Goal: Task Accomplishment & Management: Use online tool/utility

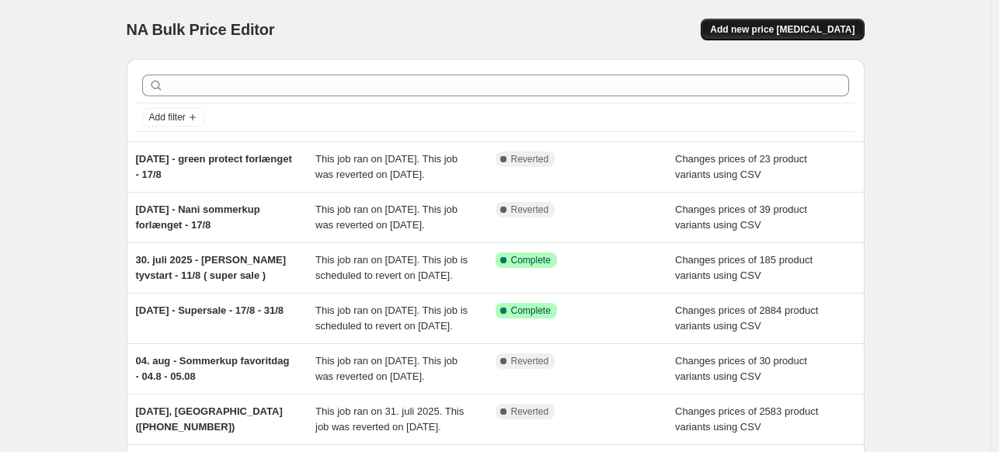
click at [777, 32] on span "Add new price [MEDICAL_DATA]" at bounding box center [782, 29] width 145 height 12
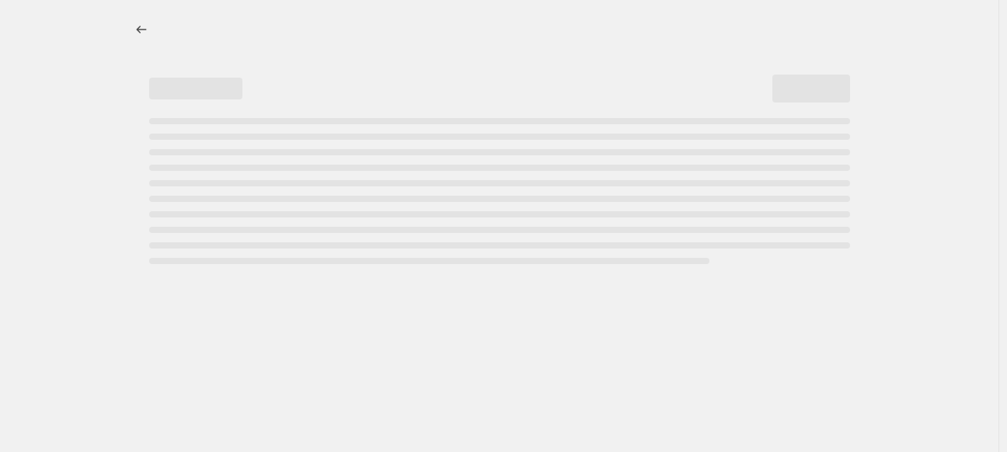
select select "percentage"
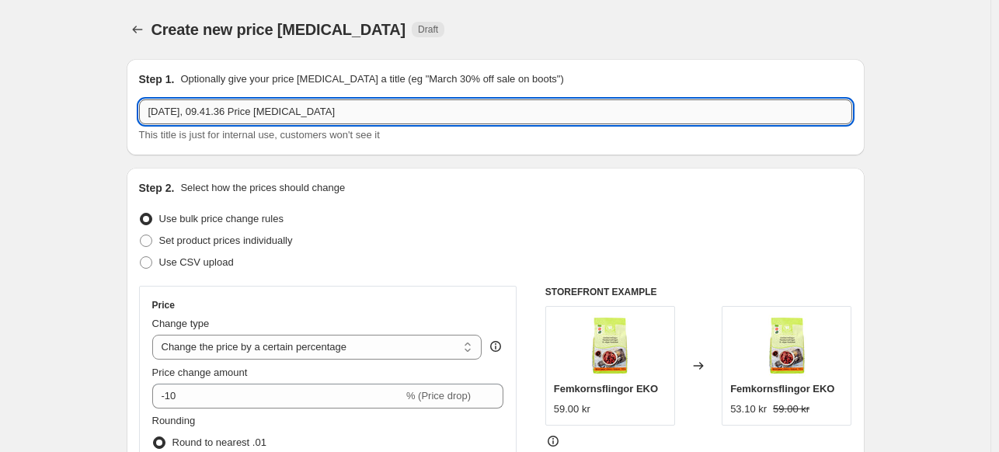
drag, startPoint x: 346, startPoint y: 114, endPoint x: 267, endPoint y: 110, distance: 78.6
click at [267, 110] on input "19. aug. 2025, 09.41.36 Price change job" at bounding box center [495, 111] width 713 height 25
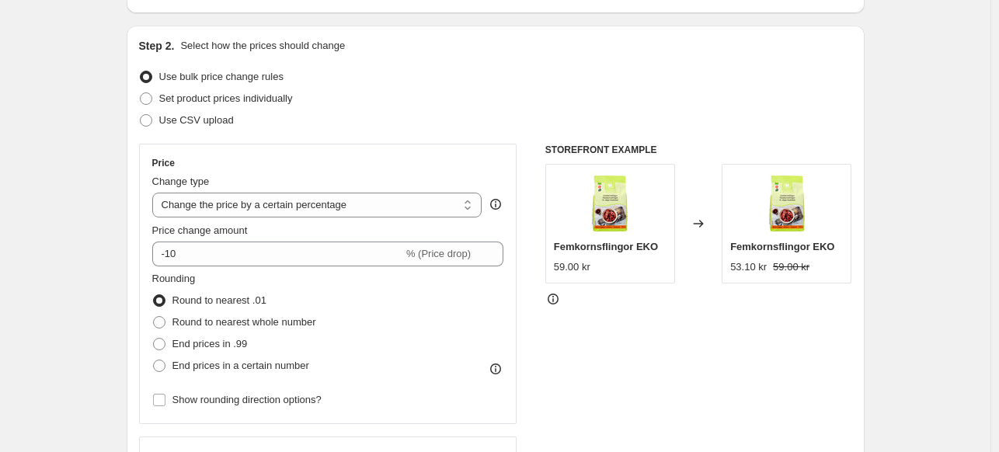
scroll to position [145, 0]
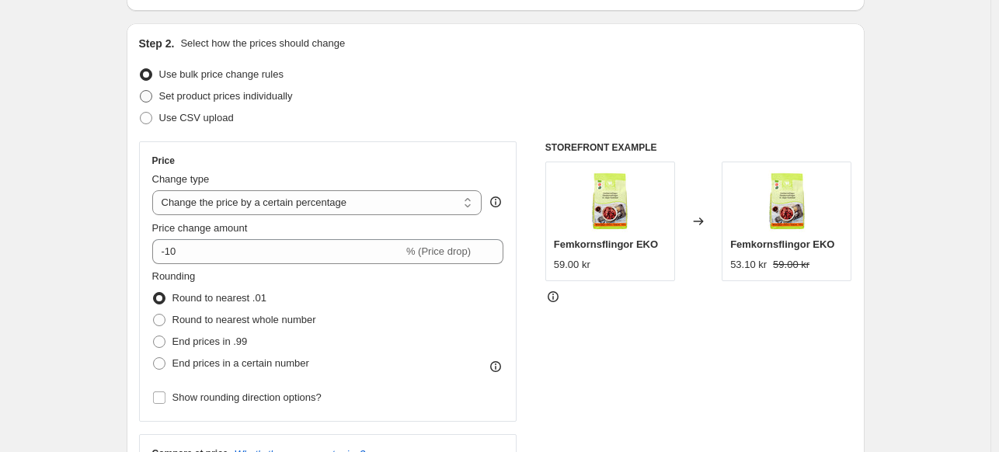
type input "19. aug. 2025, 09.41.36 Corny tilrettelse"
click at [148, 99] on span at bounding box center [146, 96] width 12 height 12
click at [141, 91] on input "Set product prices individually" at bounding box center [140, 90] width 1 height 1
radio input "true"
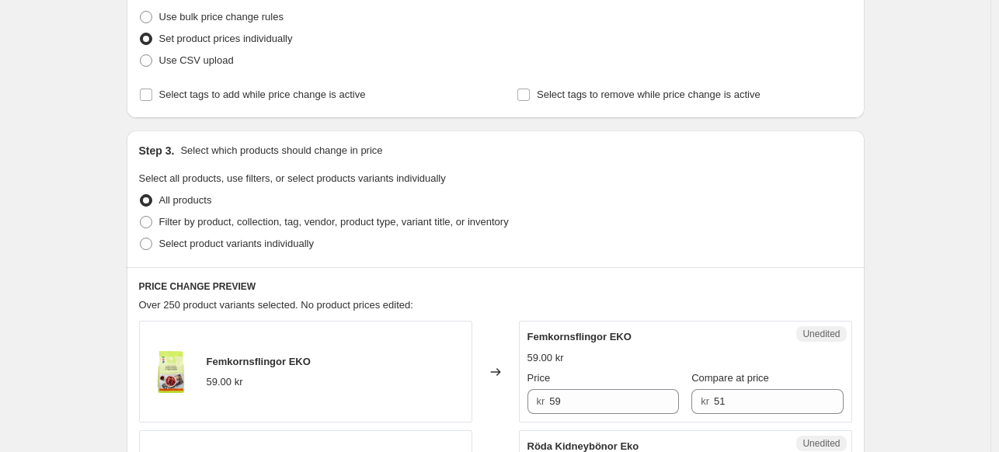
scroll to position [208, 0]
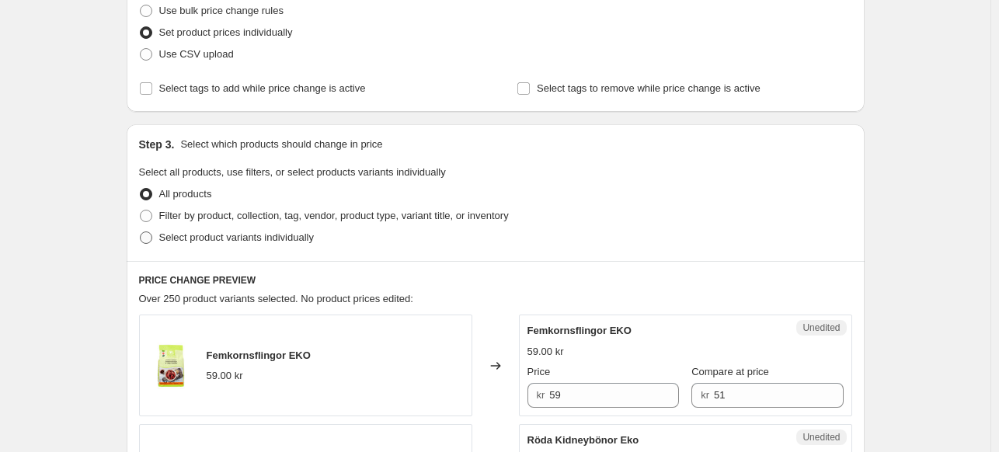
click at [174, 235] on span "Select product variants individually" at bounding box center [236, 238] width 155 height 12
click at [141, 232] on input "Select product variants individually" at bounding box center [140, 232] width 1 height 1
radio input "true"
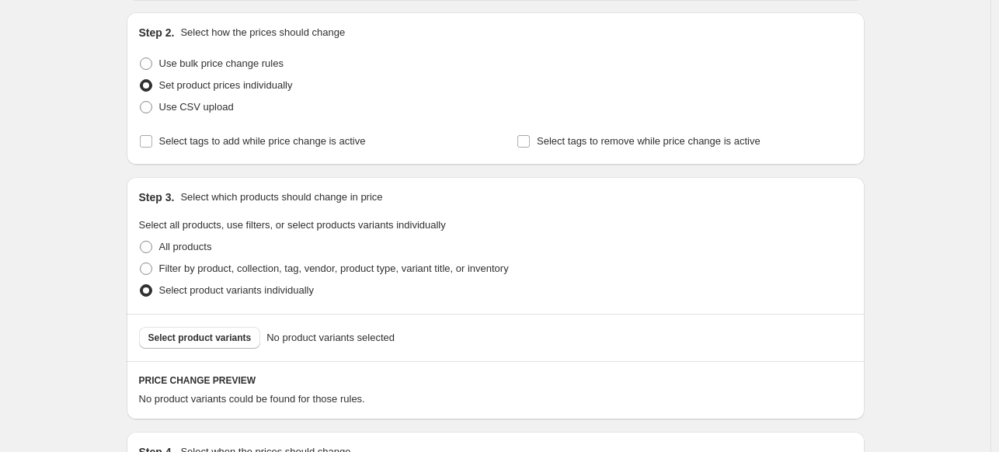
scroll to position [168, 0]
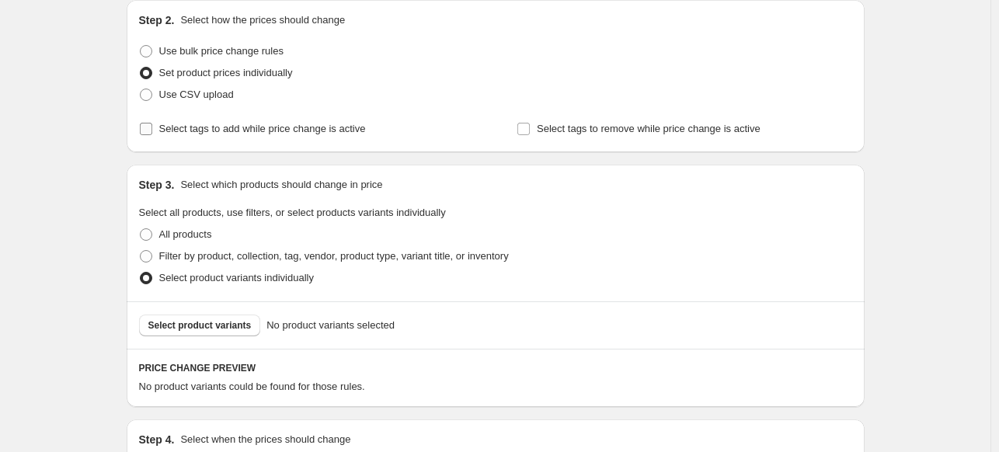
click at [218, 127] on span "Select tags to add while price change is active" at bounding box center [262, 129] width 207 height 12
click at [152, 127] on input "Select tags to add while price change is active" at bounding box center [146, 129] width 12 height 12
checkbox input "true"
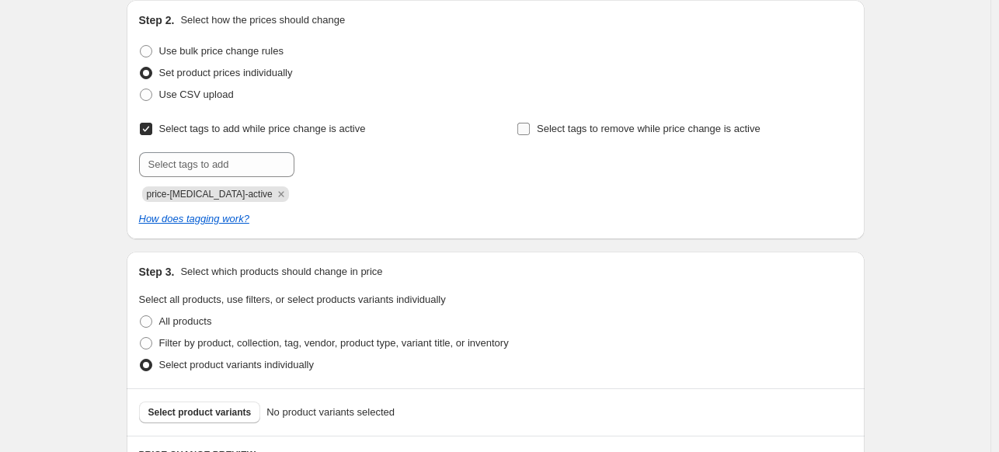
click at [528, 126] on input "Select tags to remove while price change is active" at bounding box center [524, 129] width 12 height 12
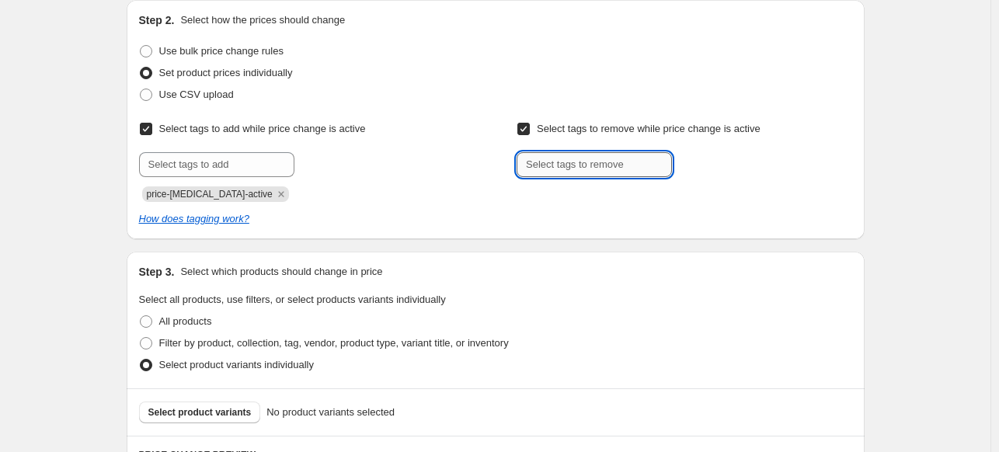
click at [544, 165] on input "text" at bounding box center [594, 164] width 155 height 25
click at [525, 130] on input "Select tags to remove while price change is active" at bounding box center [524, 129] width 12 height 12
checkbox input "false"
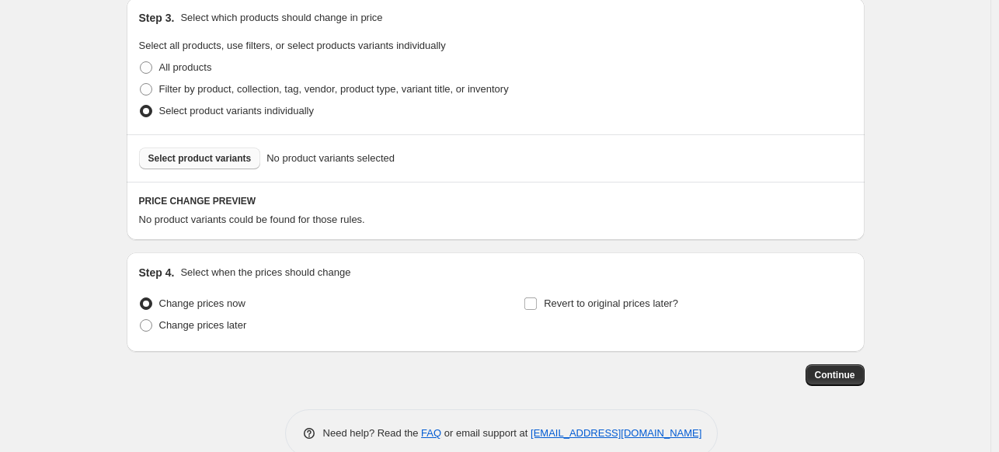
scroll to position [423, 0]
click at [220, 151] on button "Select product variants" at bounding box center [200, 158] width 122 height 22
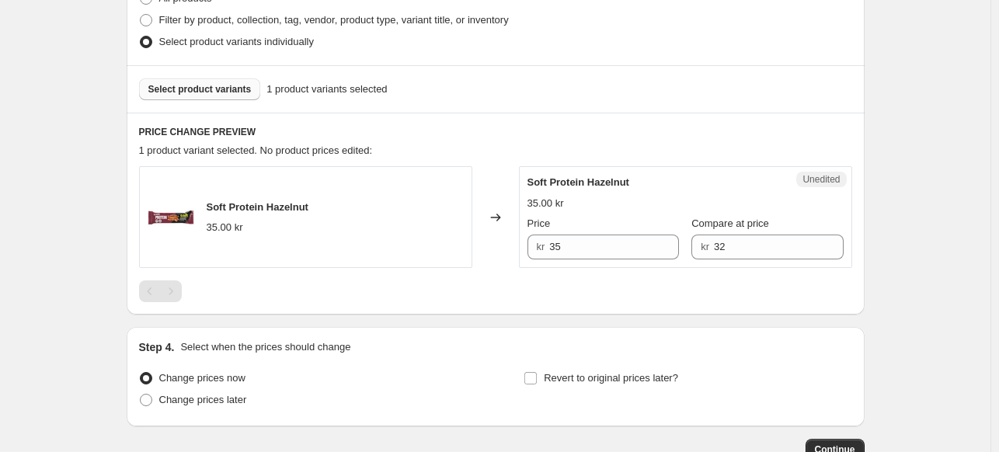
scroll to position [497, 0]
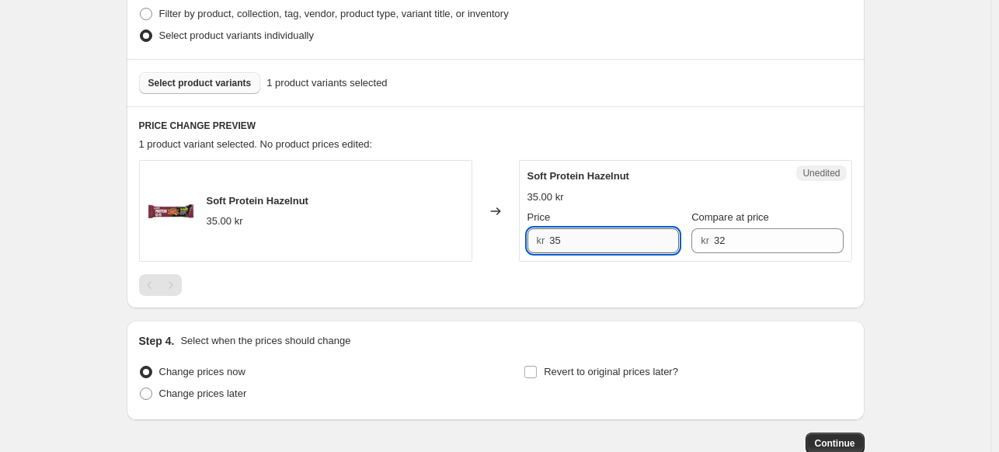
click at [585, 247] on input "35" at bounding box center [614, 240] width 130 height 25
type input "29"
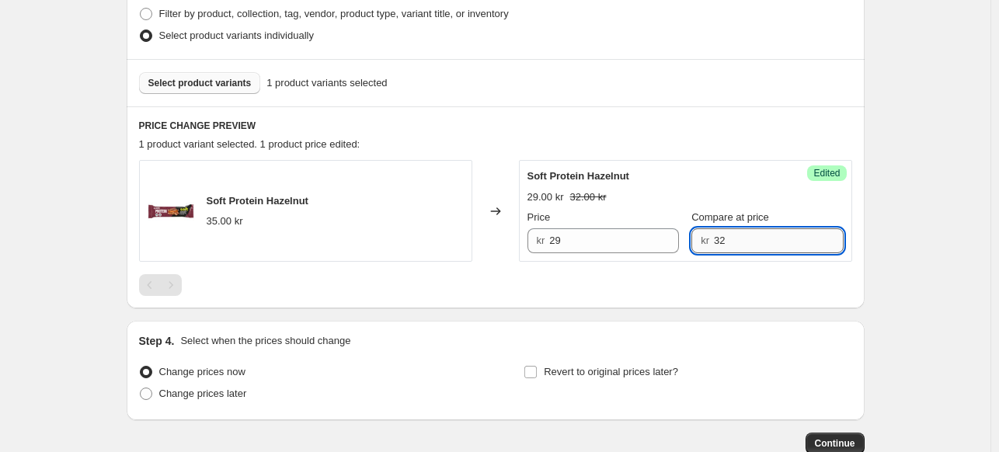
click at [741, 228] on input "32" at bounding box center [779, 240] width 130 height 25
click at [664, 190] on div "29.00 kr 32.00 kr" at bounding box center [686, 198] width 316 height 16
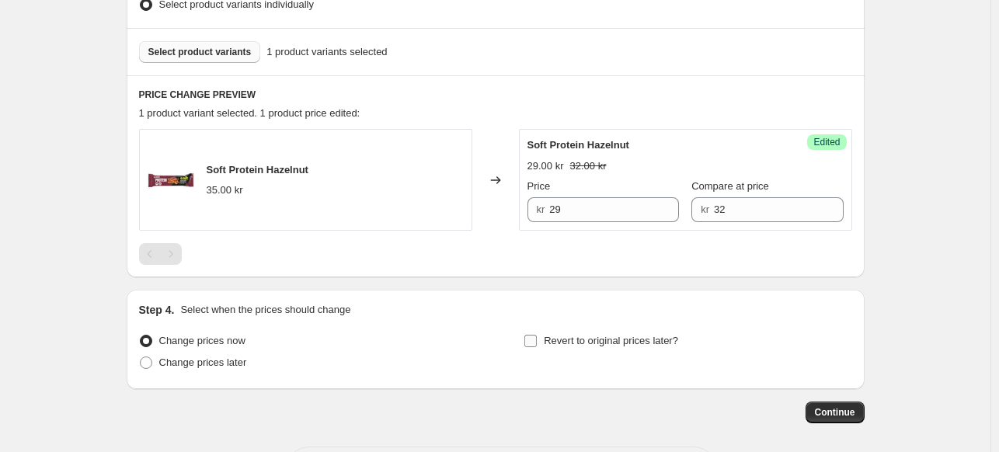
click at [546, 339] on label "Revert to original prices later?" at bounding box center [601, 341] width 155 height 22
click at [537, 339] on input "Revert to original prices later?" at bounding box center [531, 341] width 12 height 12
checkbox input "true"
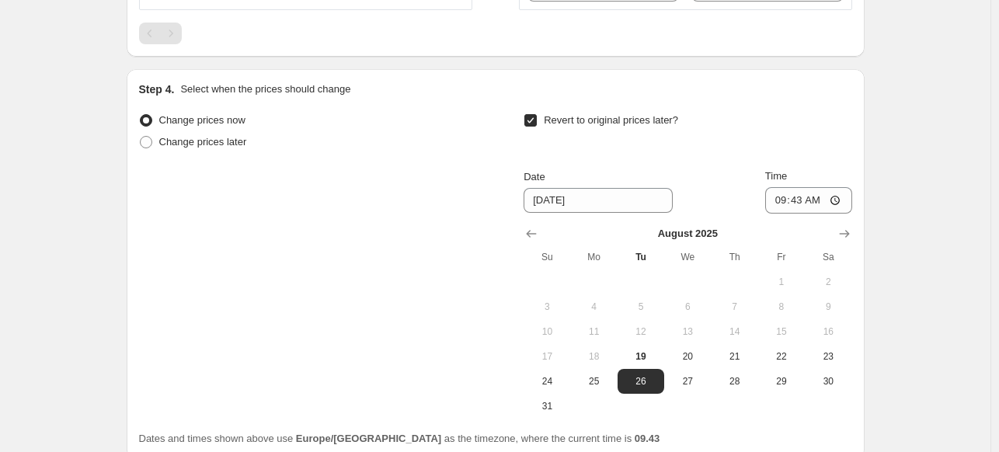
scroll to position [755, 0]
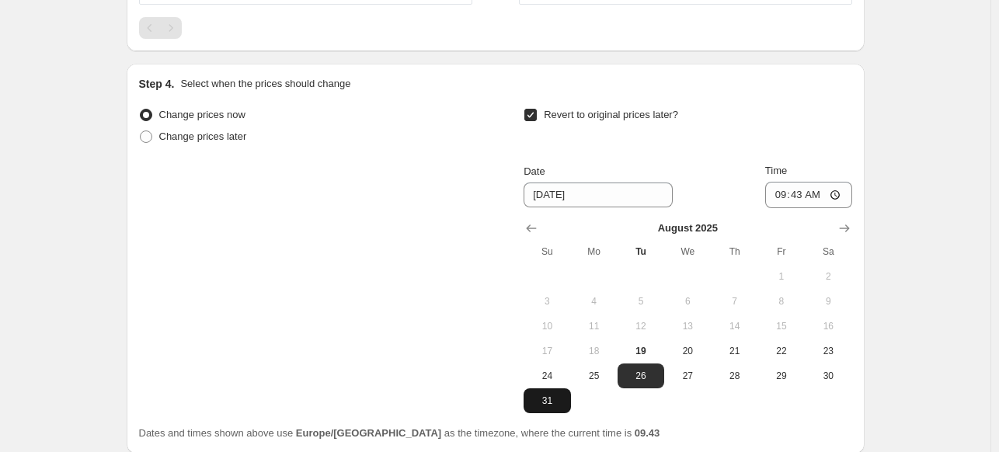
click at [559, 403] on span "31" at bounding box center [547, 401] width 34 height 12
type input "8/31/2025"
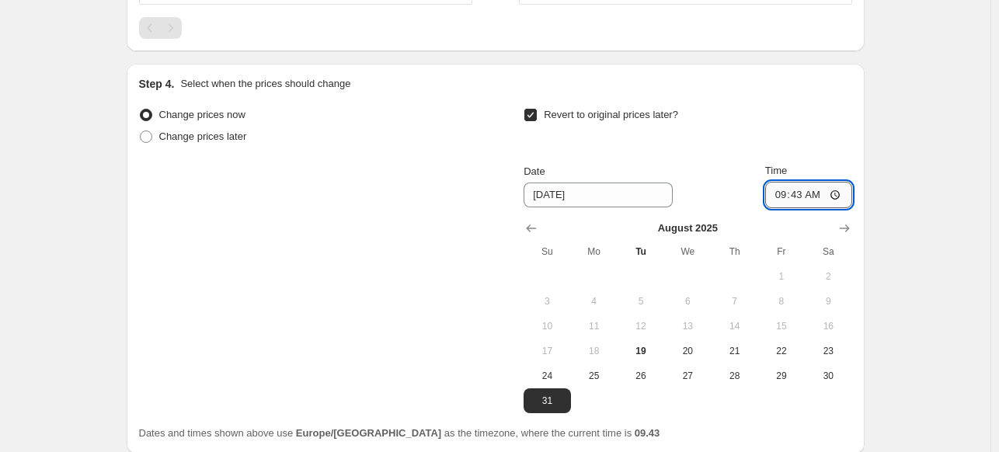
click at [800, 189] on input "09:43" at bounding box center [808, 195] width 87 height 26
type input "23:59"
click at [757, 94] on div "Step 4. Select when the prices should change Change prices now Change prices la…" at bounding box center [495, 258] width 713 height 365
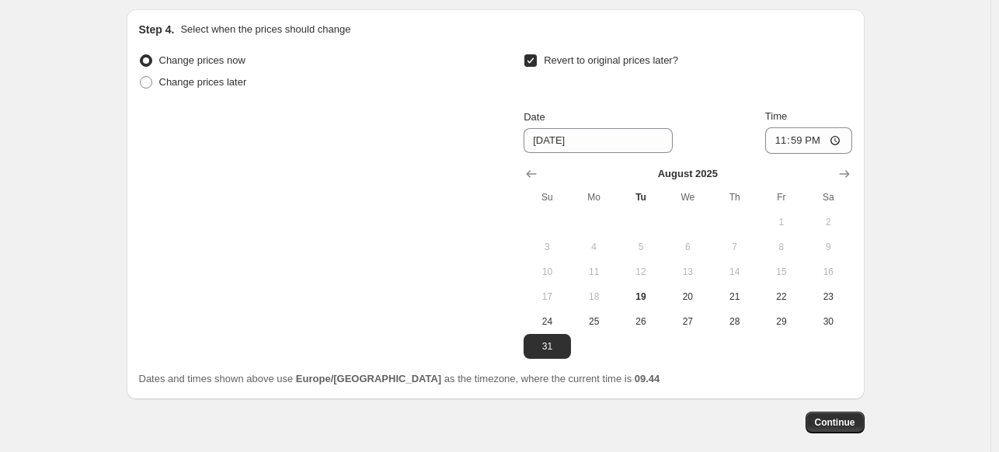
scroll to position [884, 0]
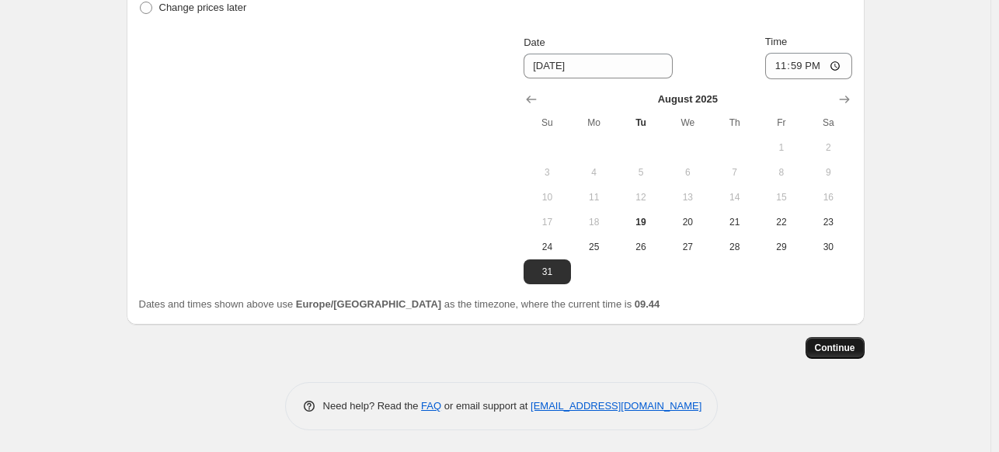
click at [831, 344] on span "Continue" at bounding box center [835, 348] width 40 height 12
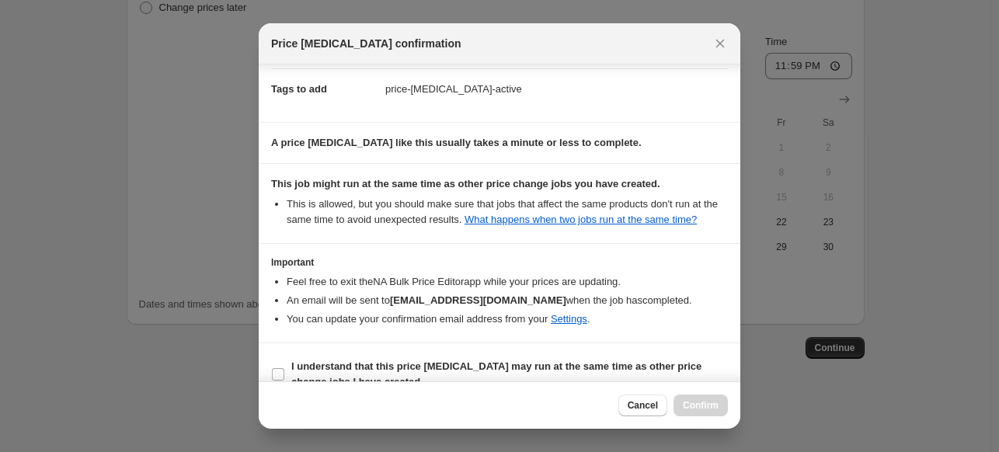
scroll to position [159, 0]
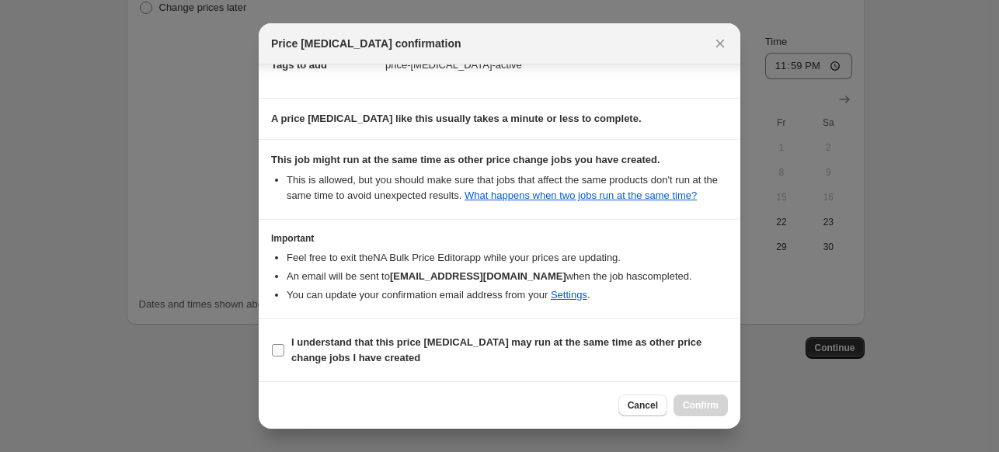
click at [277, 347] on input "I understand that this price change job may run at the same time as other price…" at bounding box center [278, 350] width 12 height 12
checkbox input "true"
click at [695, 406] on span "Confirm" at bounding box center [701, 405] width 36 height 12
